Goal: Register for event/course

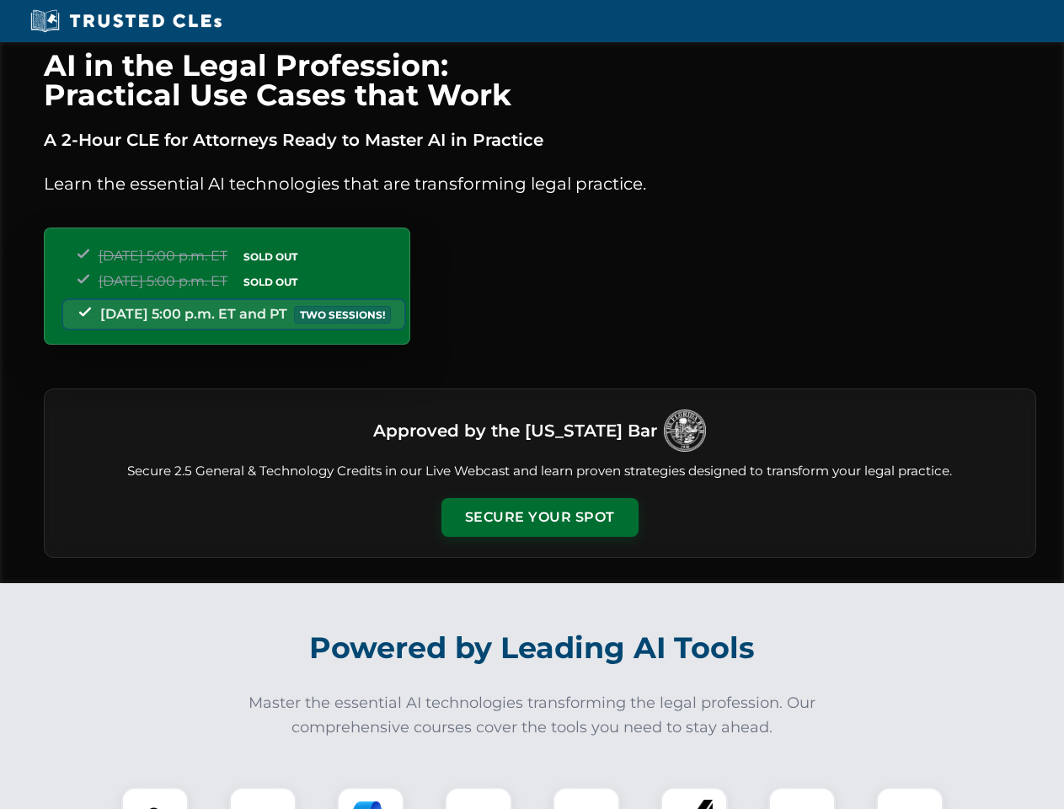
click at [539, 517] on button "Secure Your Spot" at bounding box center [539, 517] width 197 height 39
click at [155, 798] on img at bounding box center [155, 820] width 49 height 49
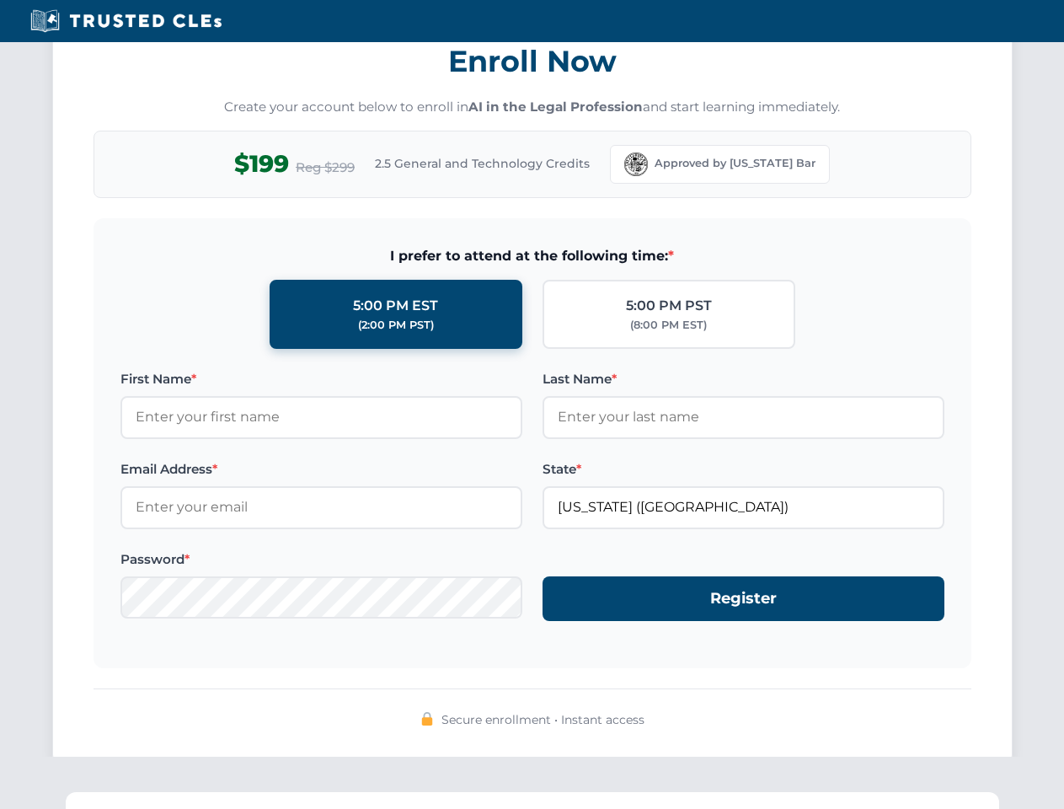
scroll to position [1653, 0]
